Goal: Transaction & Acquisition: Purchase product/service

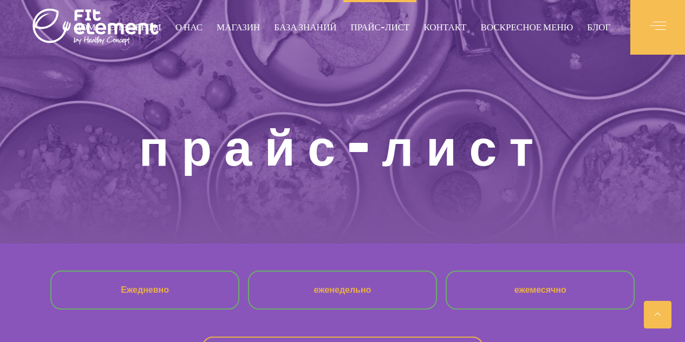
scroll to position [926, 0]
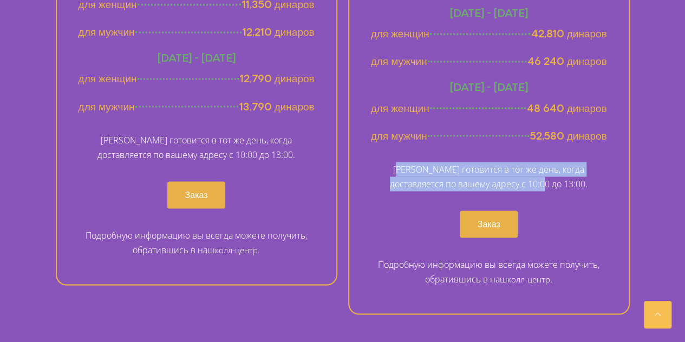
drag, startPoint x: 387, startPoint y: 169, endPoint x: 548, endPoint y: 185, distance: 161.5
click at [548, 185] on font "Еда готовится в тот же день, когда доставляется по вашему адресу с 10:00 до 13:…" at bounding box center [489, 176] width 198 height 27
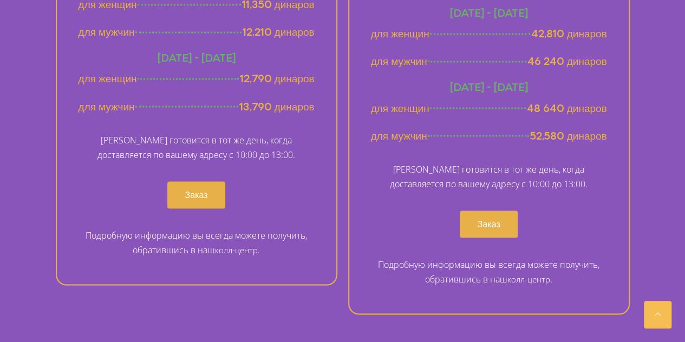
click at [554, 186] on p "Еда готовится в тот же день, когда доставляется по вашему адресу с 10:00 до 13:…" at bounding box center [489, 176] width 236 height 29
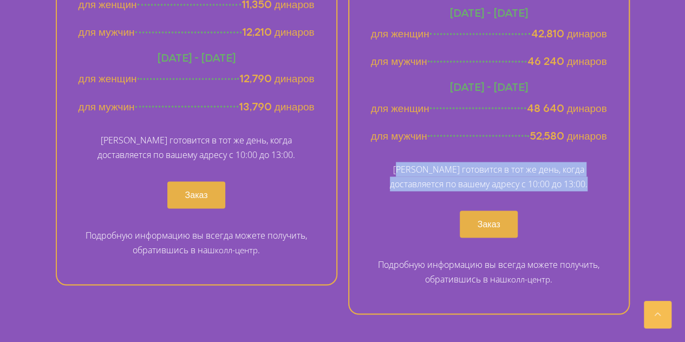
drag, startPoint x: 554, startPoint y: 187, endPoint x: 385, endPoint y: 170, distance: 169.1
click at [385, 170] on p "Еда готовится в тот же день, когда доставляется по вашему адресу с 10:00 до 13:…" at bounding box center [489, 176] width 236 height 29
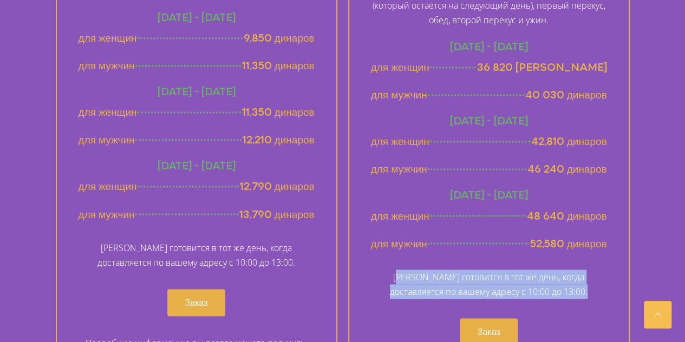
scroll to position [818, 0]
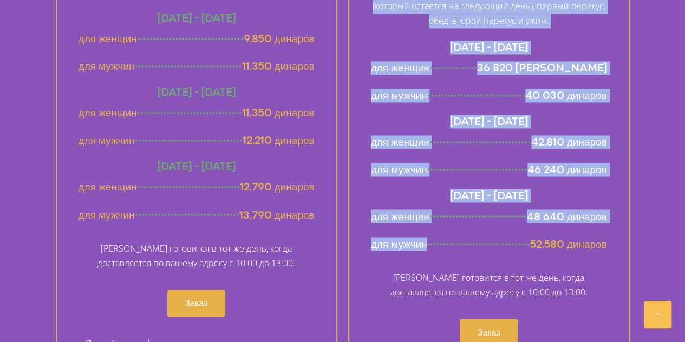
drag, startPoint x: 609, startPoint y: 242, endPoint x: 432, endPoint y: 238, distance: 177.0
click at [432, 238] on div "ежемесячное меню Указанные цены действительны в течение четырех недель. Ежеднев…" at bounding box center [488, 146] width 281 height 554
click at [432, 238] on div "для мужчин 52,580 динаров" at bounding box center [489, 244] width 236 height 14
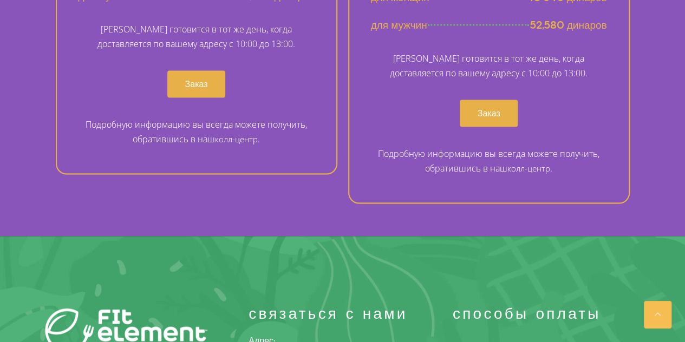
scroll to position [1035, 0]
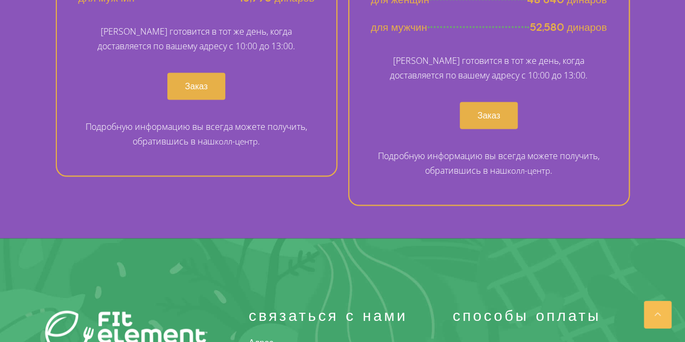
click at [504, 127] on link "Заказ" at bounding box center [488, 115] width 58 height 27
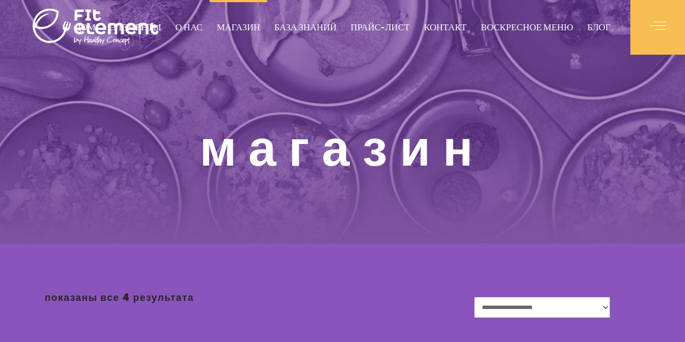
click at [386, 109] on div "Магазин" at bounding box center [342, 122] width 595 height 244
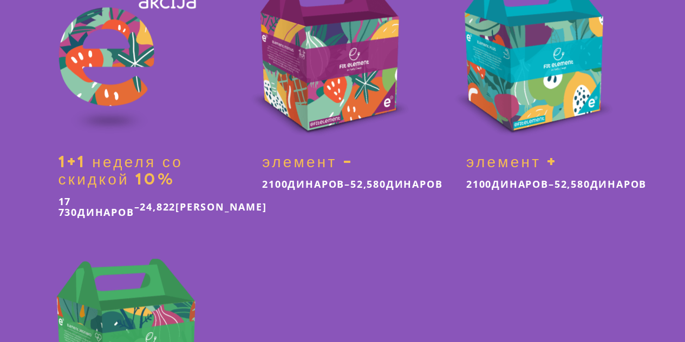
scroll to position [379, 0]
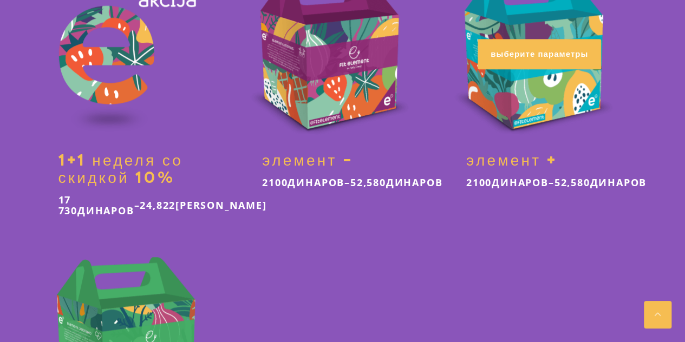
click at [548, 172] on link at bounding box center [546, 82] width 188 height 240
click at [521, 35] on link at bounding box center [546, 82] width 188 height 240
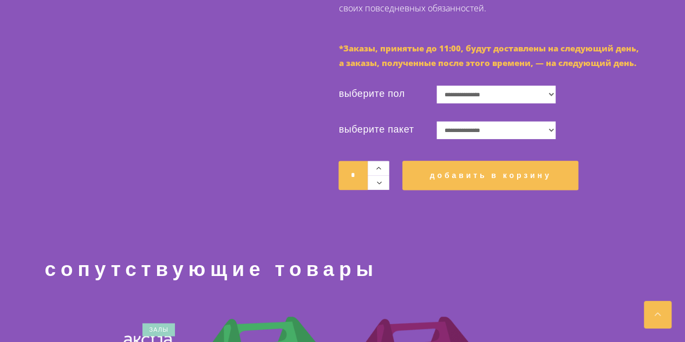
scroll to position [595, 0]
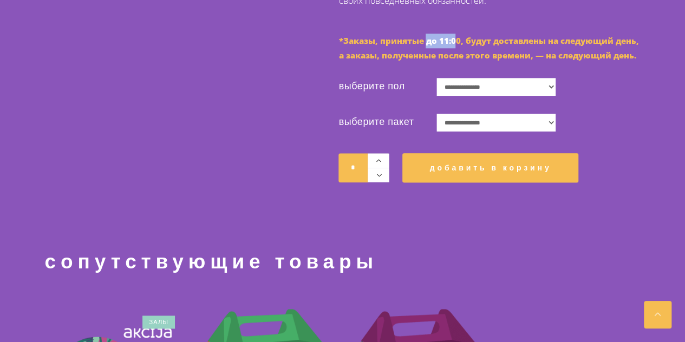
drag, startPoint x: 441, startPoint y: 126, endPoint x: 472, endPoint y: 127, distance: 30.9
click at [472, 61] on font "*Заказы, принятые до 11:00, будут доставлены на следующий день, а заказы, получ…" at bounding box center [488, 47] width 300 height 25
click at [502, 61] on font "*Заказы, принятые до 11:00, будут доставлены на следующий день, а заказы, получ…" at bounding box center [488, 47] width 300 height 25
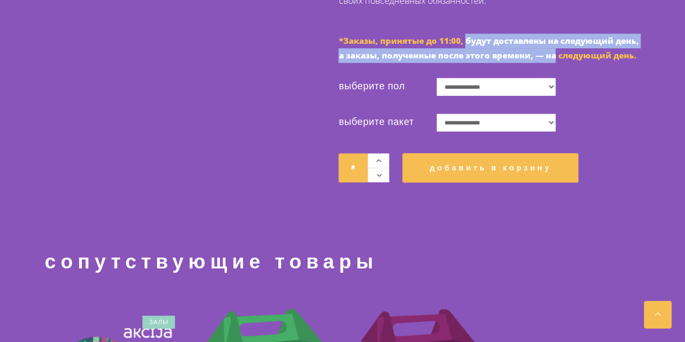
drag, startPoint x: 482, startPoint y: 123, endPoint x: 569, endPoint y: 137, distance: 88.9
click at [627, 63] on p "*Заказы, принятые до 11:00, будут доставлены на следующий день, а заказы, получ…" at bounding box center [488, 48] width 301 height 29
click at [416, 61] on font "*Заказы, принятые до 11:00, будут доставлены на следующий день, а заказы, получ…" at bounding box center [488, 47] width 300 height 25
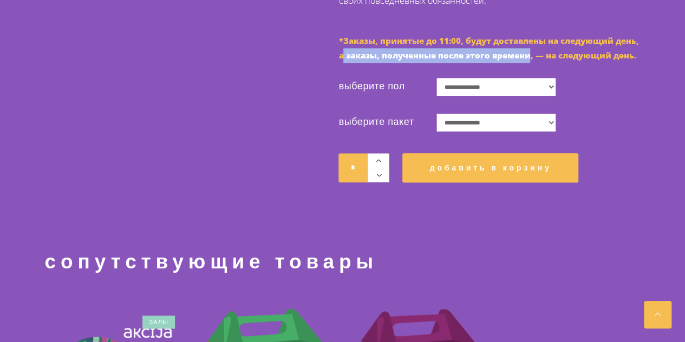
drag, startPoint x: 382, startPoint y: 137, endPoint x: 568, endPoint y: 141, distance: 186.7
click at [568, 61] on font "*Заказы, принятые до 11:00, будут доставлены на следующий день, а заказы, получ…" at bounding box center [488, 47] width 300 height 25
click at [501, 96] on select "**********" at bounding box center [495, 87] width 119 height 18
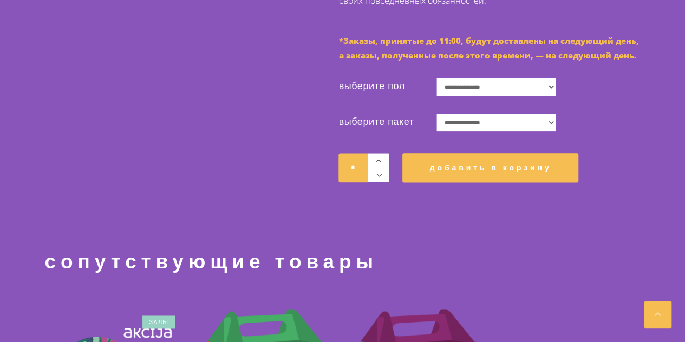
click at [581, 101] on td "**********" at bounding box center [537, 83] width 203 height 36
click at [502, 131] on select "**********" at bounding box center [495, 123] width 119 height 18
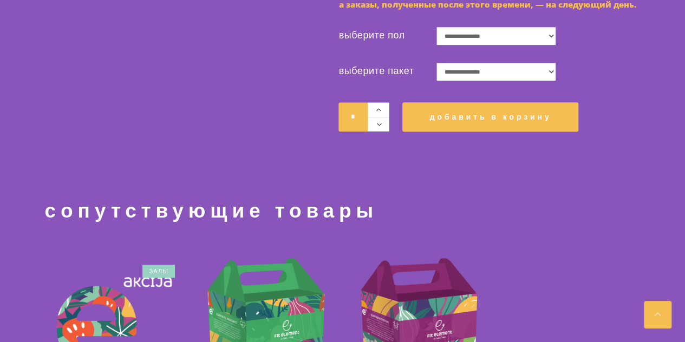
scroll to position [649, 0]
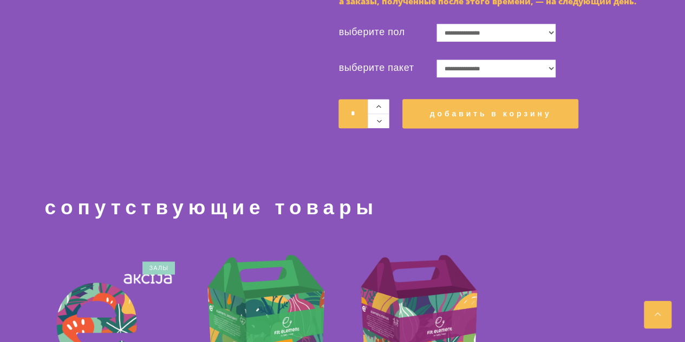
click at [541, 77] on select "**********" at bounding box center [495, 69] width 119 height 18
click at [446, 77] on select "**********" at bounding box center [495, 69] width 119 height 18
select select "**********"
click at [492, 42] on select "**********" at bounding box center [495, 33] width 119 height 18
click at [446, 42] on select "**********" at bounding box center [495, 33] width 119 height 18
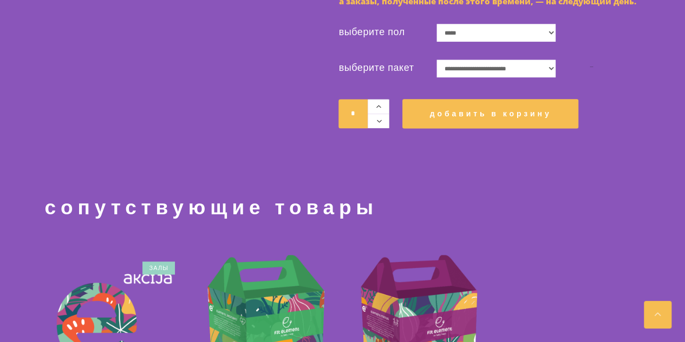
select select "*****"
select select "**********"
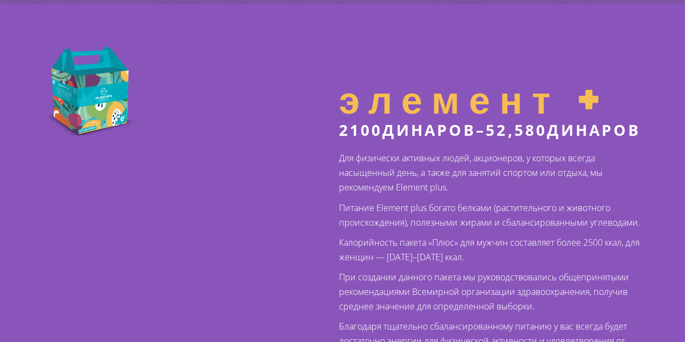
scroll to position [216, 0]
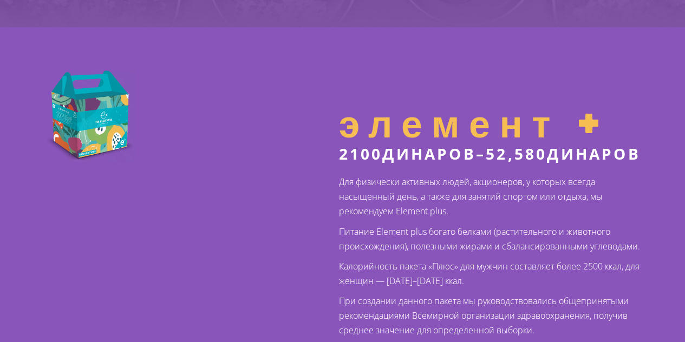
drag, startPoint x: 37, startPoint y: 117, endPoint x: 131, endPoint y: 122, distance: 94.3
click at [54, 117] on div at bounding box center [181, 115] width 294 height 91
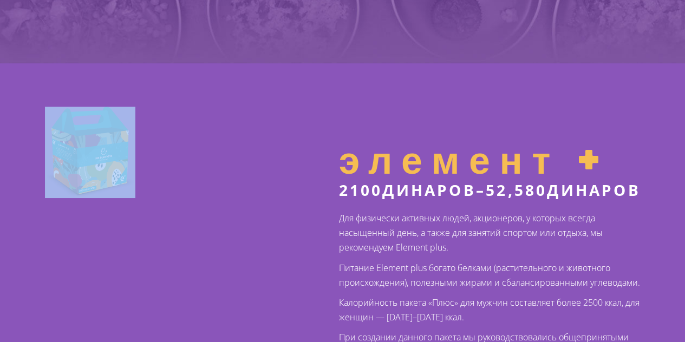
scroll to position [0, 0]
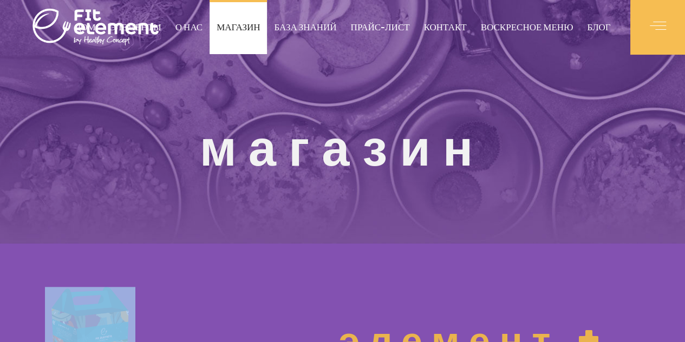
click at [238, 29] on font "Магазин" at bounding box center [237, 27] width 43 height 10
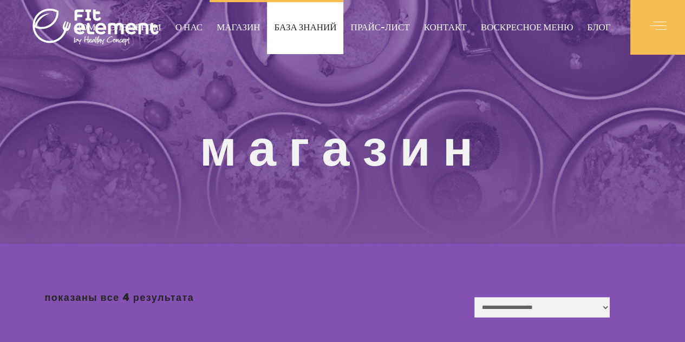
click at [297, 35] on link "База знаний" at bounding box center [305, 27] width 76 height 54
click at [307, 37] on link "База знаний" at bounding box center [305, 27] width 76 height 54
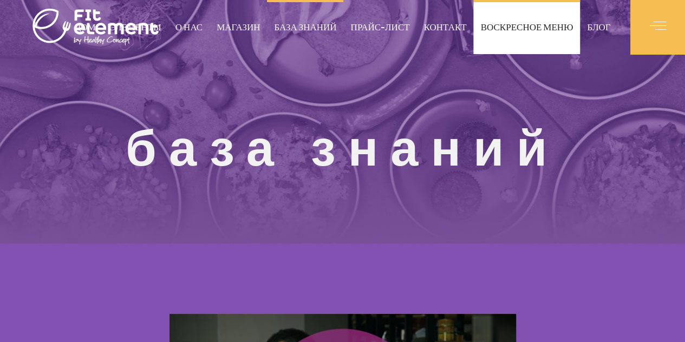
click at [536, 34] on link "воскресное меню" at bounding box center [526, 27] width 107 height 54
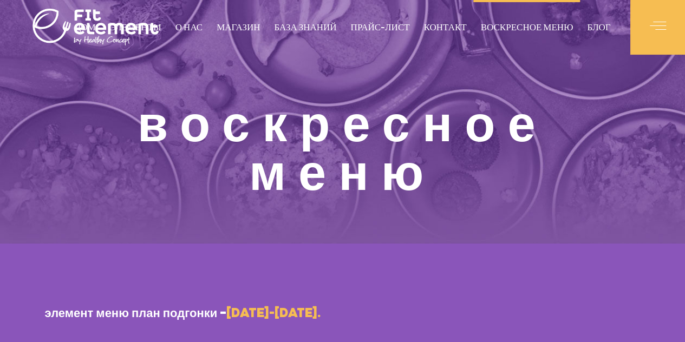
click at [640, 29] on div at bounding box center [657, 27] width 55 height 55
click at [662, 27] on span at bounding box center [657, 27] width 16 height 16
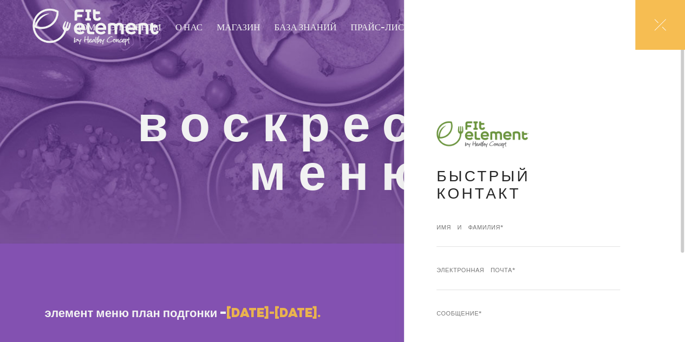
click at [662, 26] on icon at bounding box center [660, 25] width 12 height 12
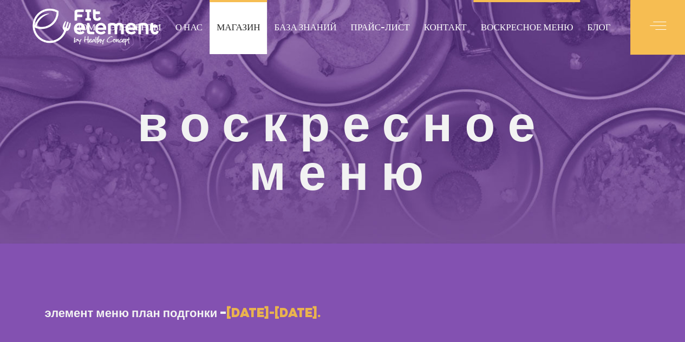
click at [240, 24] on font "Магазин" at bounding box center [237, 27] width 43 height 10
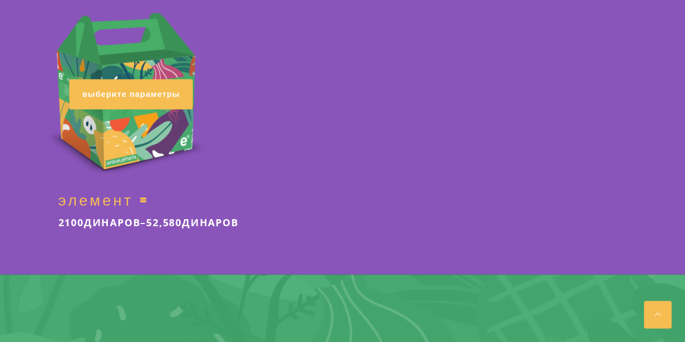
scroll to position [649, 0]
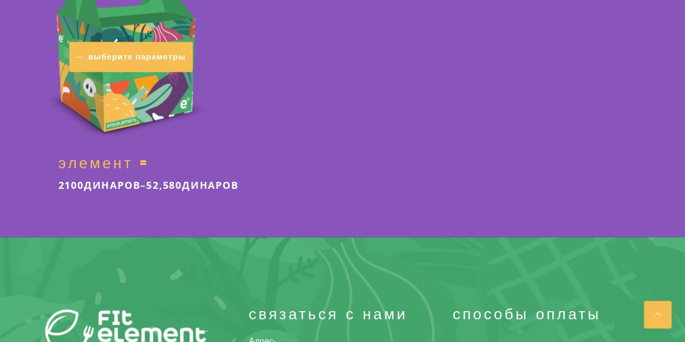
click at [153, 62] on font "Выберите параметры" at bounding box center [136, 56] width 97 height 11
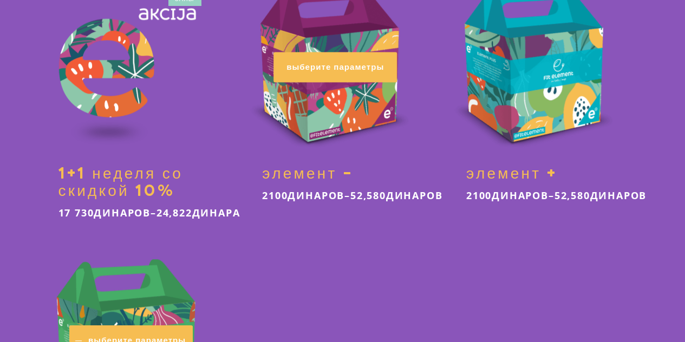
scroll to position [364, 0]
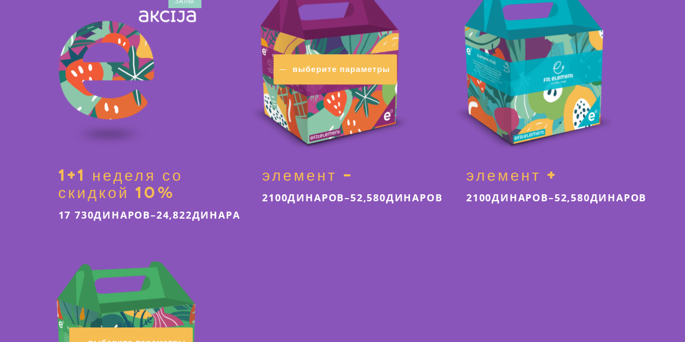
click at [350, 76] on link "Выберите параметры" at bounding box center [334, 69] width 123 height 30
click at [350, 64] on font "Выберите параметры" at bounding box center [340, 69] width 97 height 11
click at [371, 78] on link "Выберите параметры" at bounding box center [334, 69] width 123 height 30
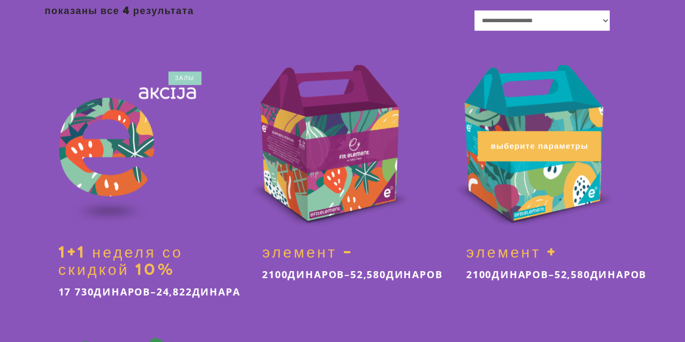
scroll to position [201, 0]
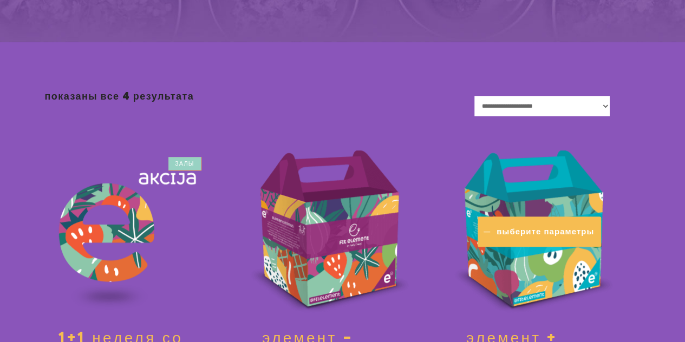
click at [562, 221] on link "Выберите параметры" at bounding box center [538, 231] width 123 height 30
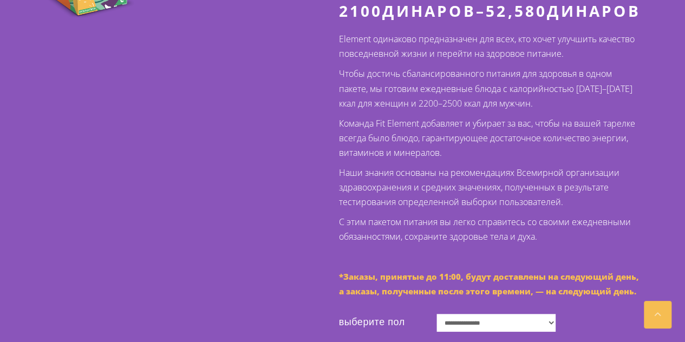
scroll to position [379, 0]
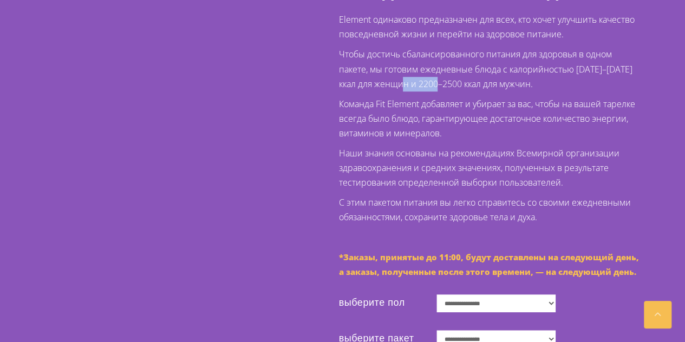
drag, startPoint x: 433, startPoint y: 140, endPoint x: 473, endPoint y: 141, distance: 40.1
click at [471, 89] on font "Чтобы достичь сбалансированного питания для здоровья в одном пакете, мы готовим…" at bounding box center [484, 68] width 293 height 41
click at [478, 89] on font "Чтобы достичь сбалансированного питания для здоровья в одном пакете, мы готовим…" at bounding box center [484, 68] width 293 height 41
click at [493, 89] on font "Чтобы достичь сбалансированного питания для здоровья в одном пакете, мы готовим…" at bounding box center [484, 68] width 293 height 41
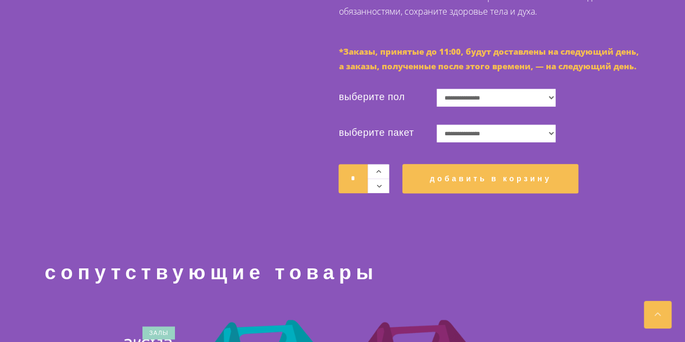
scroll to position [595, 0]
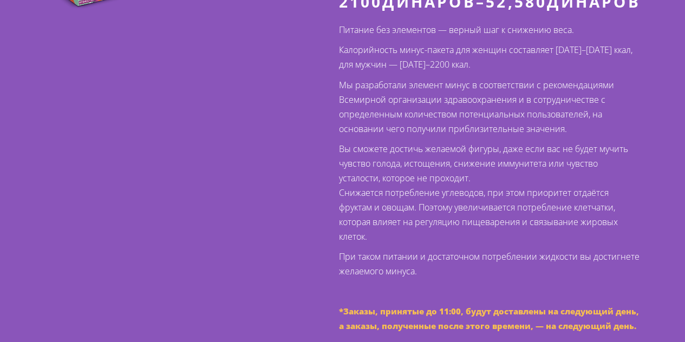
scroll to position [379, 0]
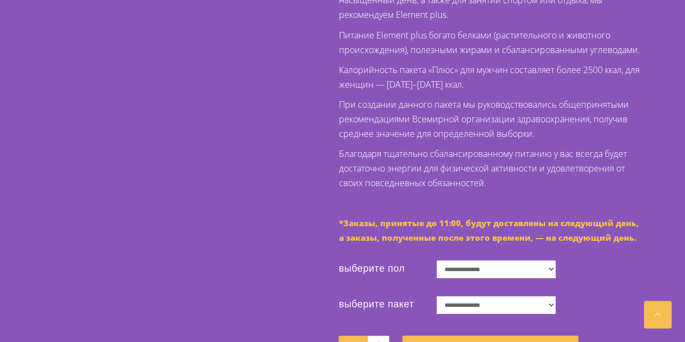
scroll to position [433, 0]
